Goal: Task Accomplishment & Management: Complete application form

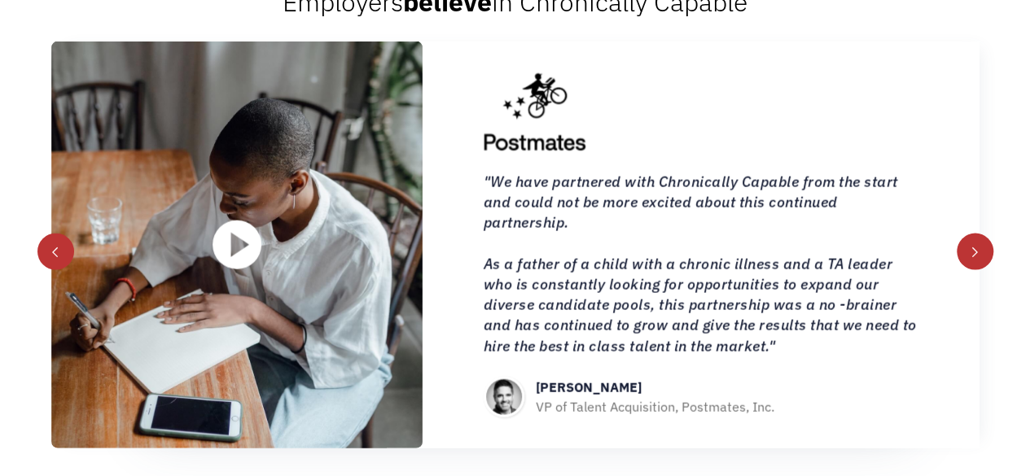
scroll to position [1629, 0]
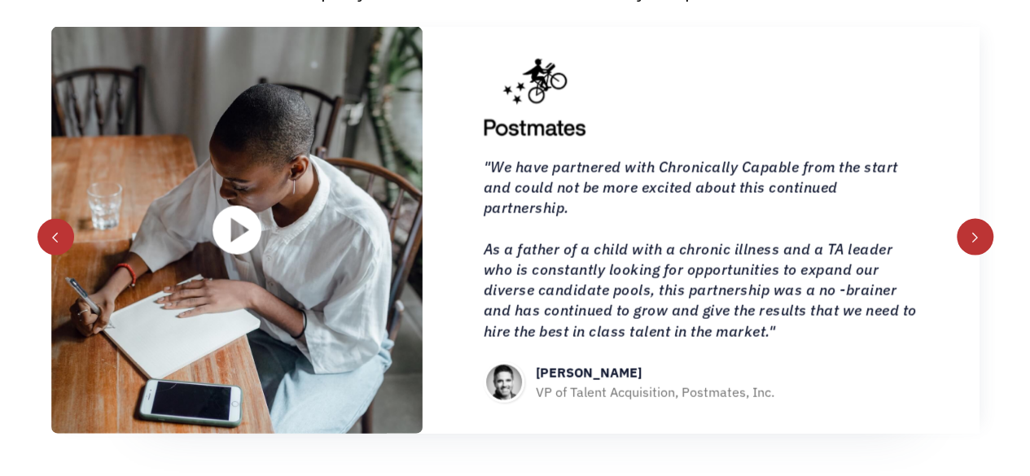
click at [961, 224] on div ""We have partnered with Chronically Capable from the start and could not be mor…" at bounding box center [701, 230] width 557 height 407
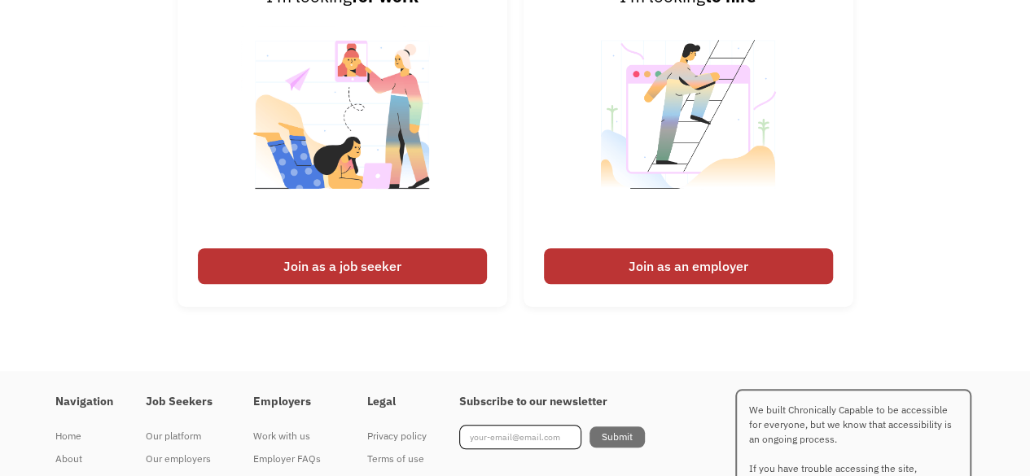
scroll to position [3770, 0]
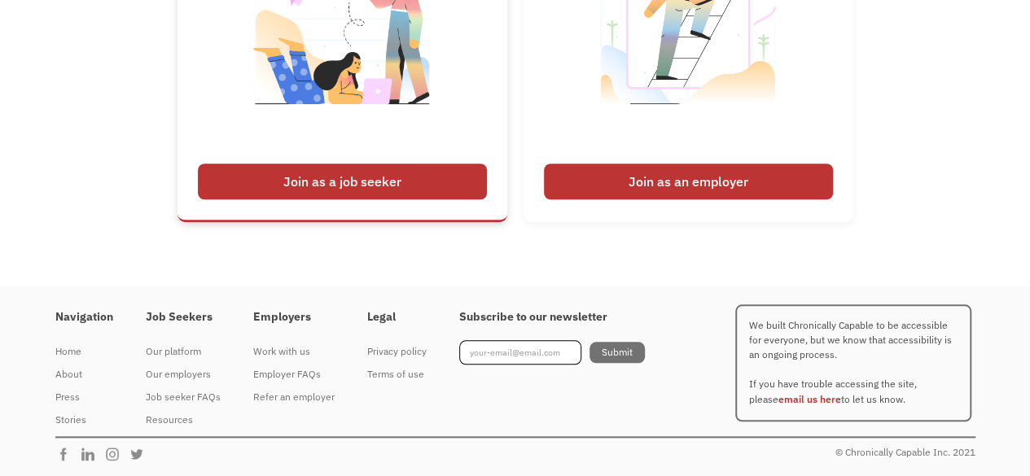
click at [358, 160] on link "I'm looking for work Join as a job seeker" at bounding box center [343, 51] width 330 height 344
click at [362, 187] on div "Join as a job seeker" at bounding box center [342, 182] width 289 height 36
click at [251, 173] on div "Join as a job seeker" at bounding box center [342, 182] width 289 height 36
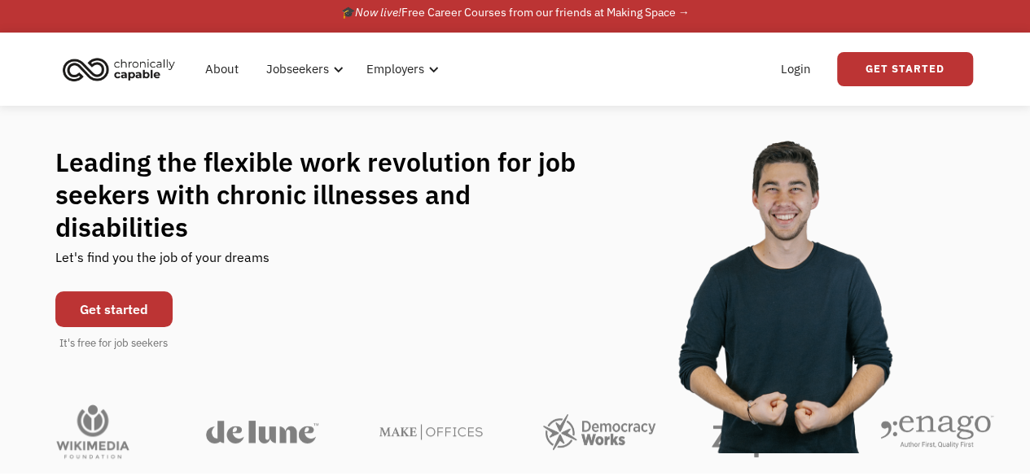
scroll to position [0, 0]
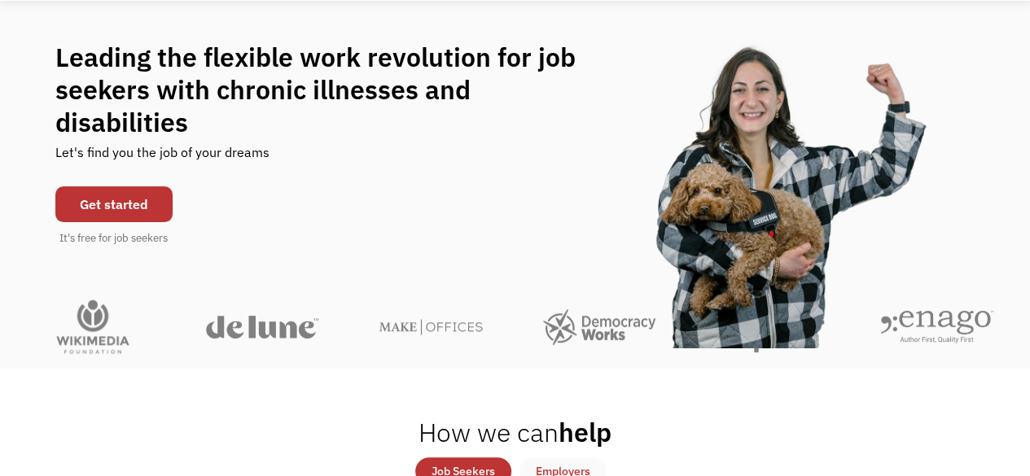
scroll to position [81, 0]
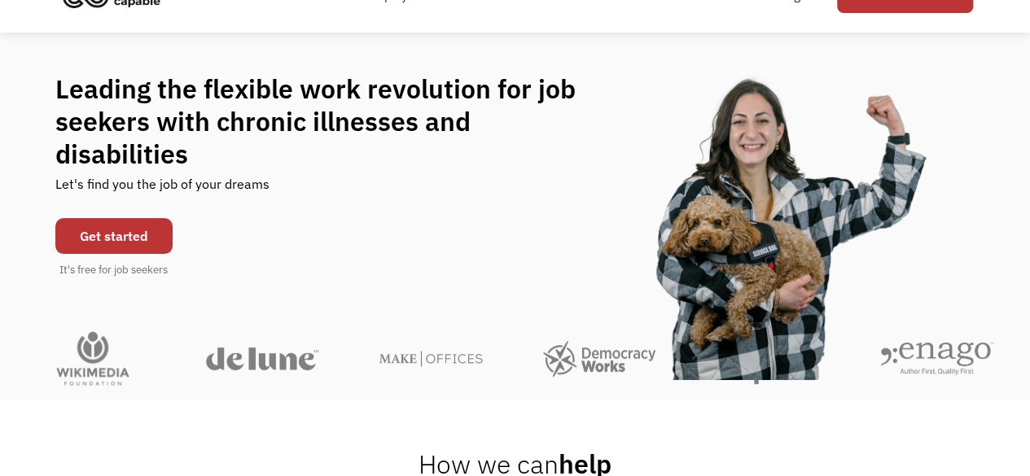
click at [96, 224] on link "Get started" at bounding box center [113, 236] width 117 height 36
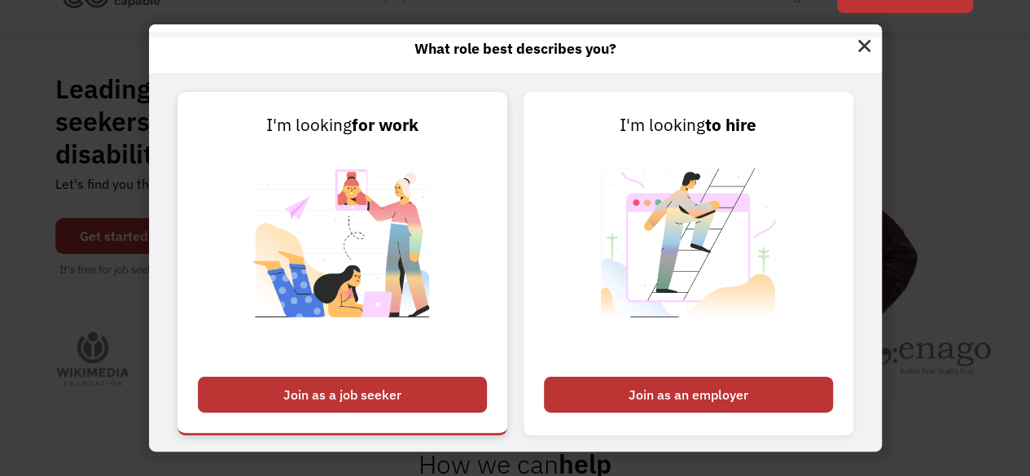
click at [342, 388] on div "Join as a job seeker" at bounding box center [342, 395] width 289 height 36
